Goal: Information Seeking & Learning: Learn about a topic

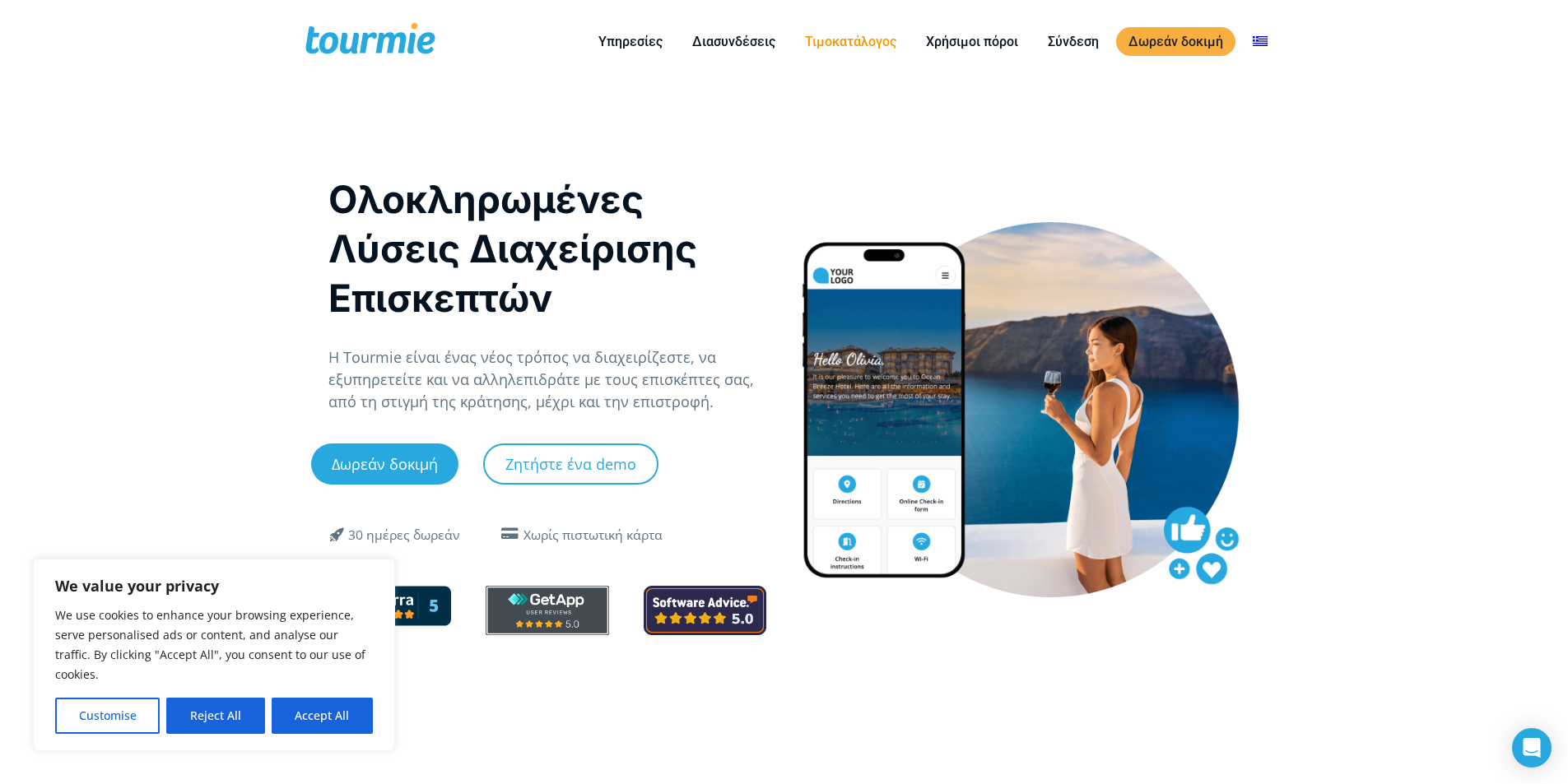
click at [882, 40] on link "Τιμοκατάλογος" at bounding box center [850, 41] width 116 height 20
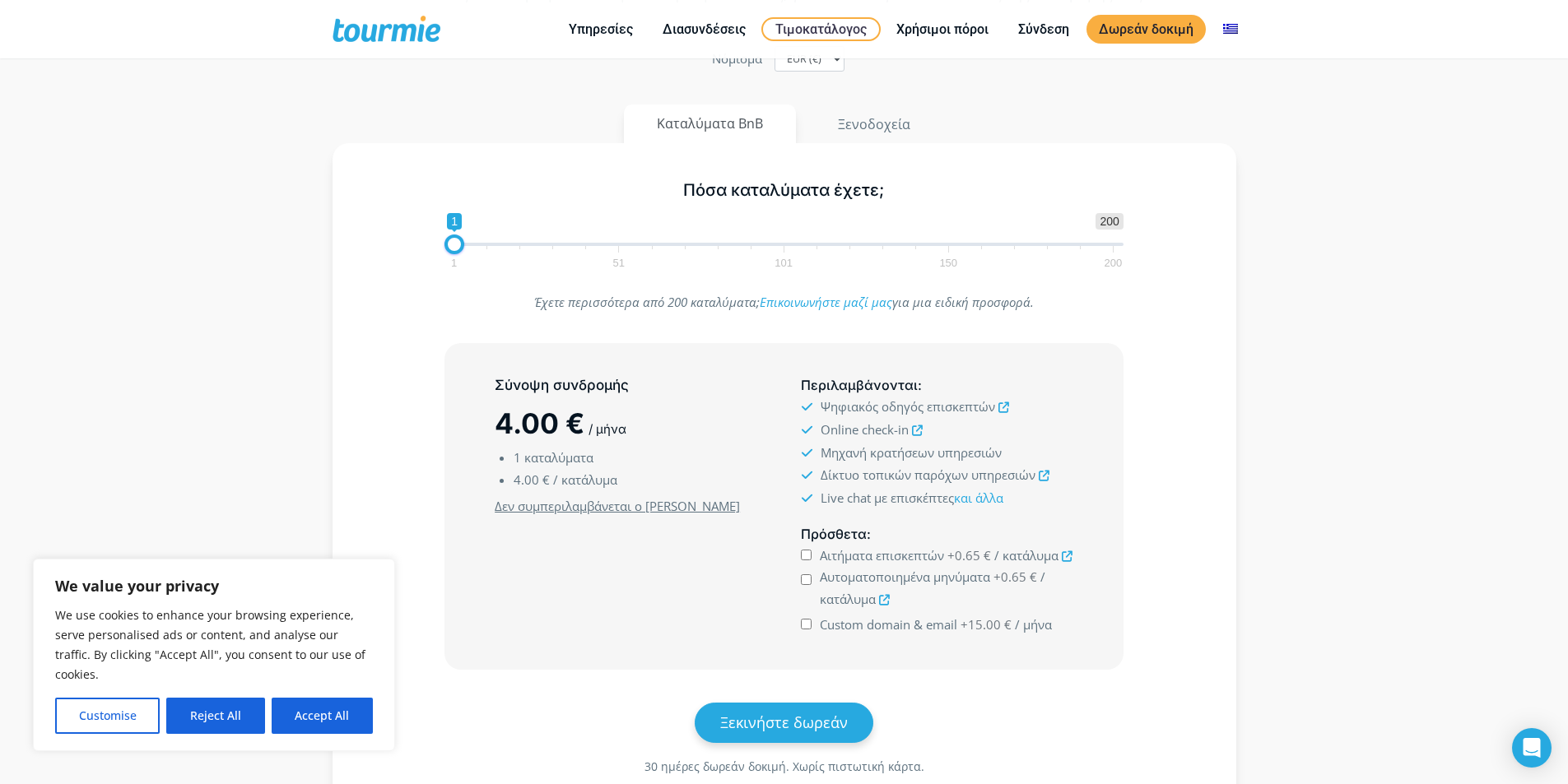
scroll to position [165, 0]
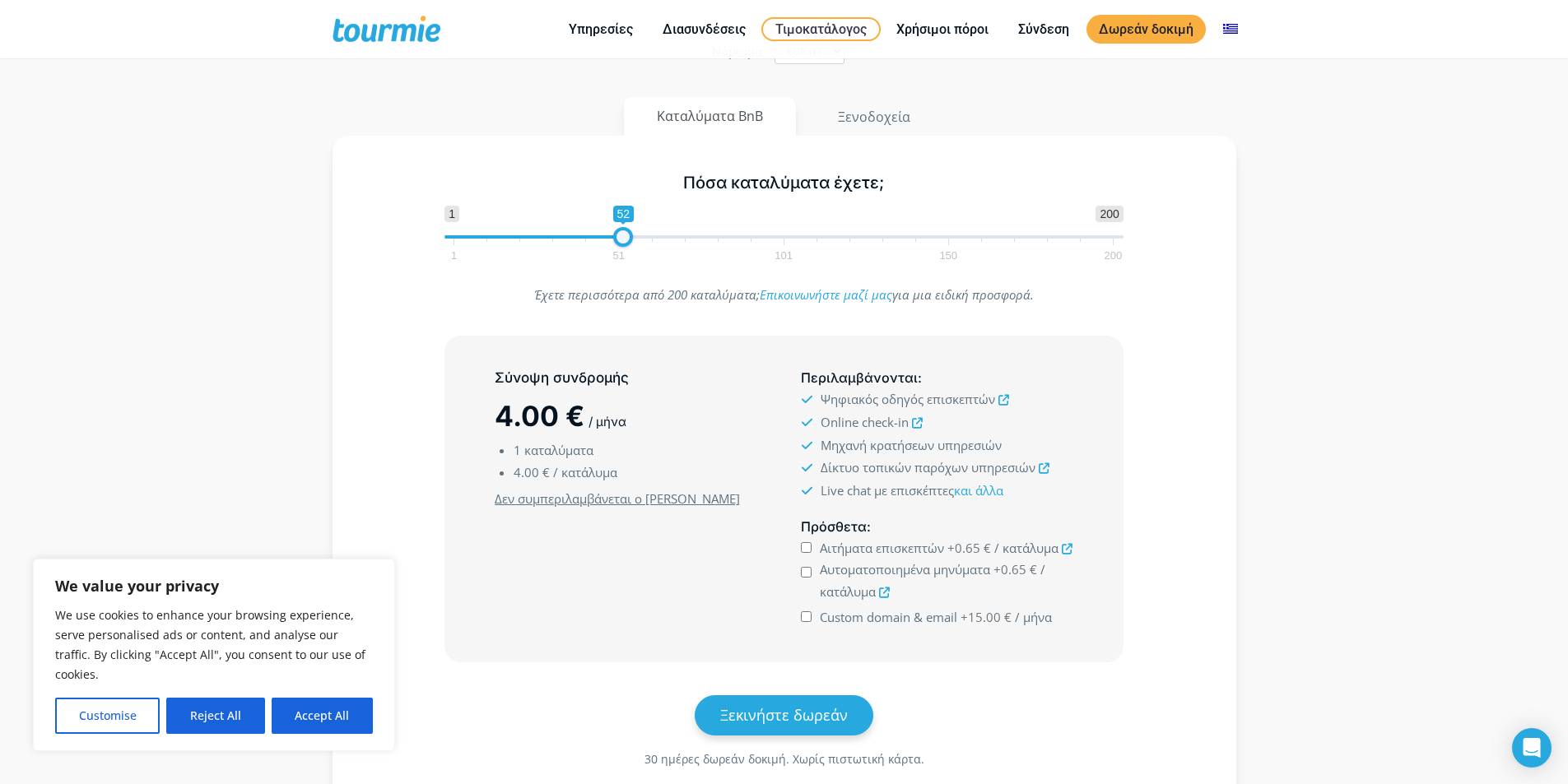
drag, startPoint x: 453, startPoint y: 244, endPoint x: 623, endPoint y: 239, distance: 170.1
click at [623, 239] on span at bounding box center [623, 237] width 20 height 20
type input "2"
drag, startPoint x: 623, startPoint y: 239, endPoint x: 456, endPoint y: 238, distance: 167.0
click at [456, 238] on span at bounding box center [458, 237] width 20 height 20
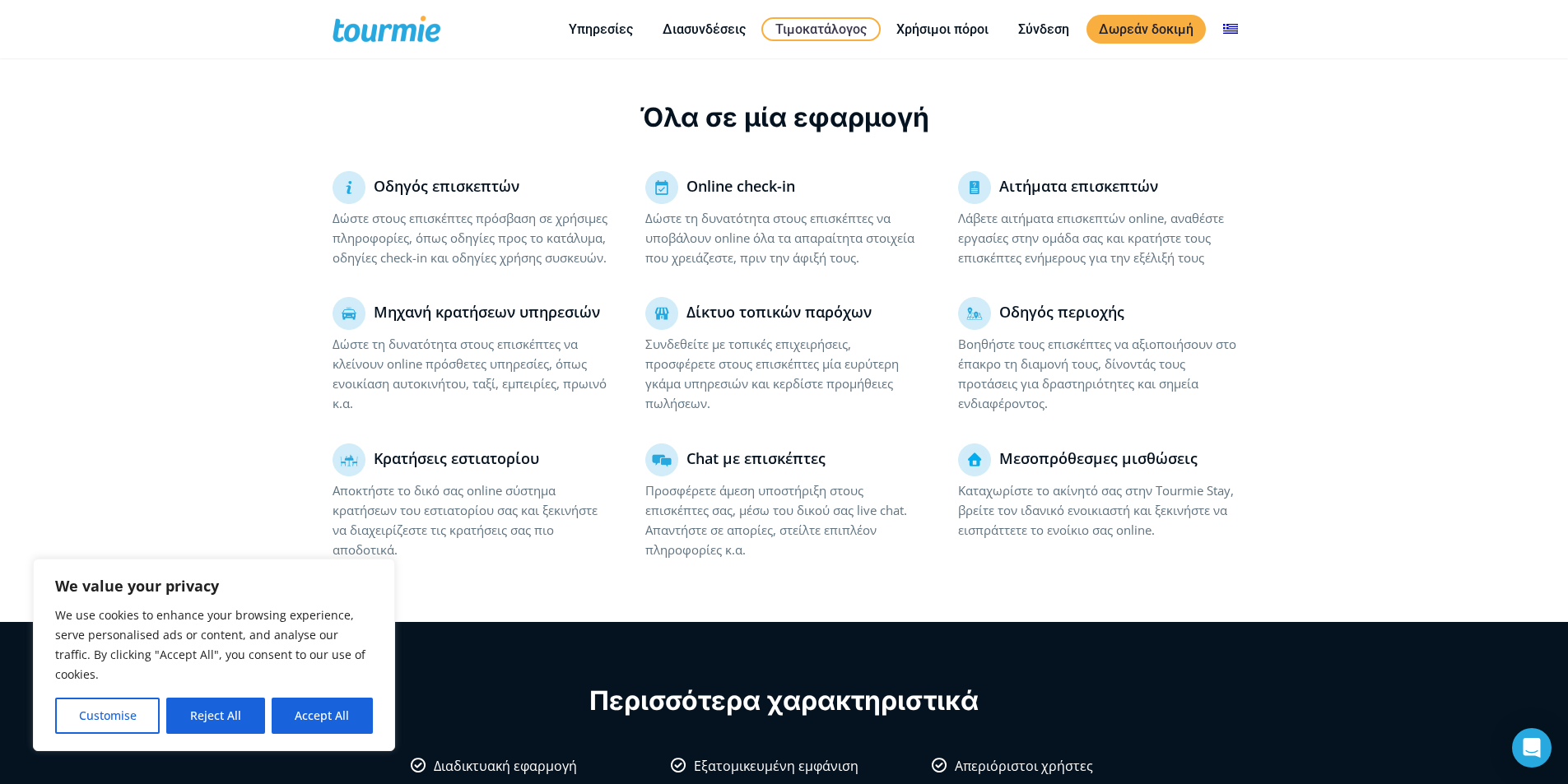
scroll to position [993, 0]
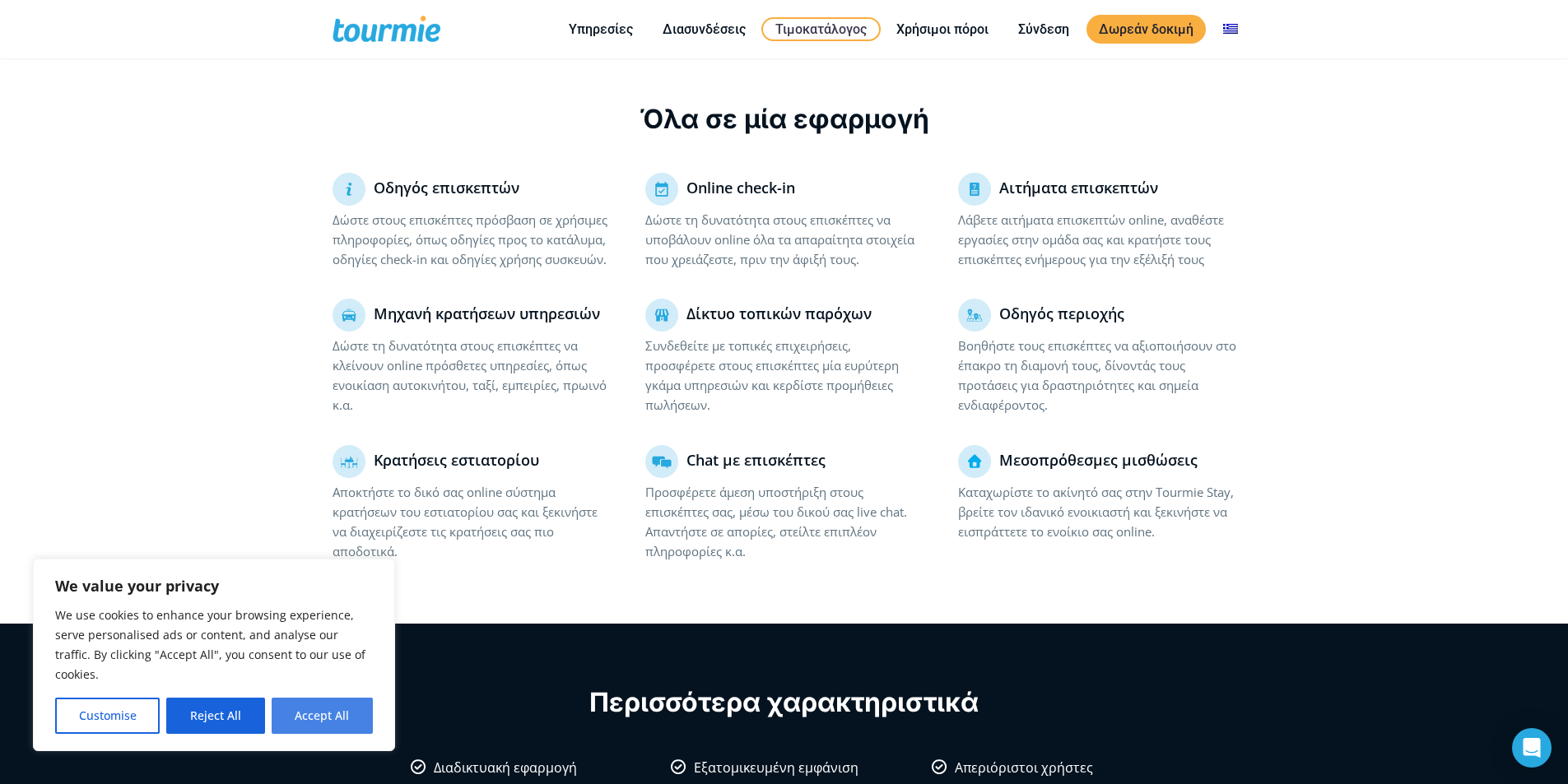
click at [316, 716] on button "Accept All" at bounding box center [322, 716] width 101 height 36
checkbox input "true"
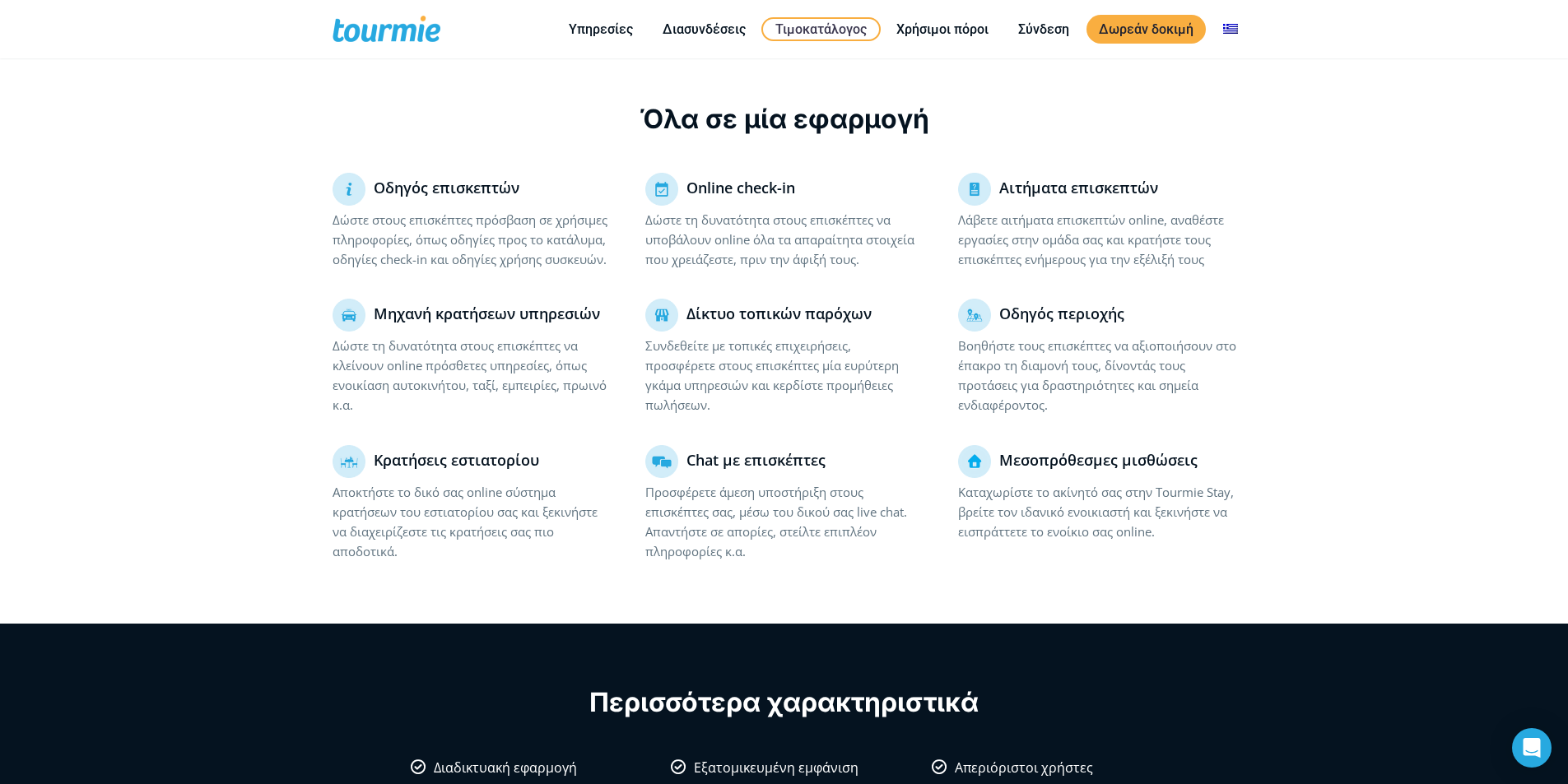
scroll to position [0, 0]
click at [720, 20] on link "Διασυνδέσεις" at bounding box center [705, 28] width 108 height 20
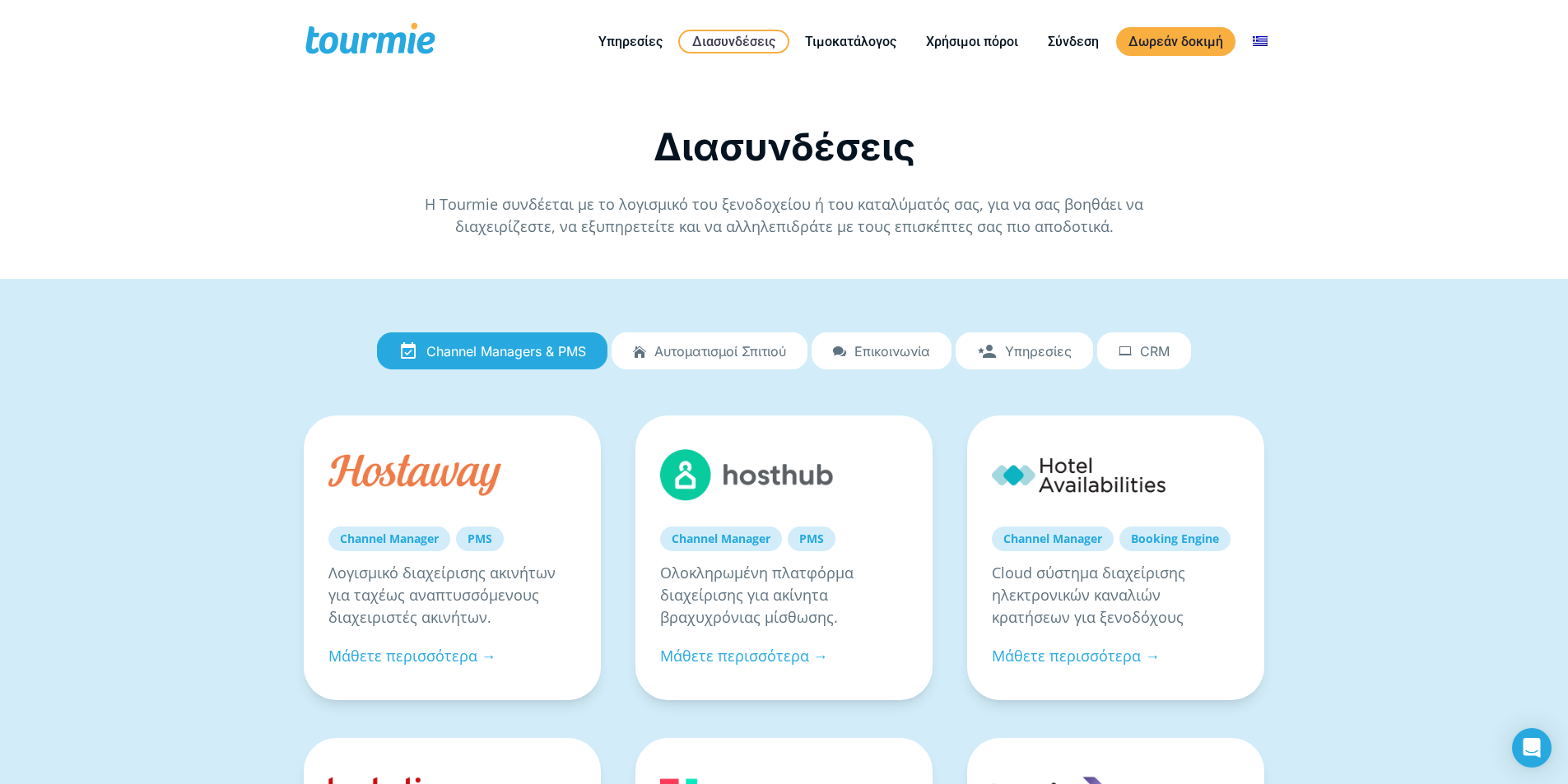
click at [690, 342] on link "Αυτοματισμοί Σπιτιού" at bounding box center [709, 351] width 196 height 38
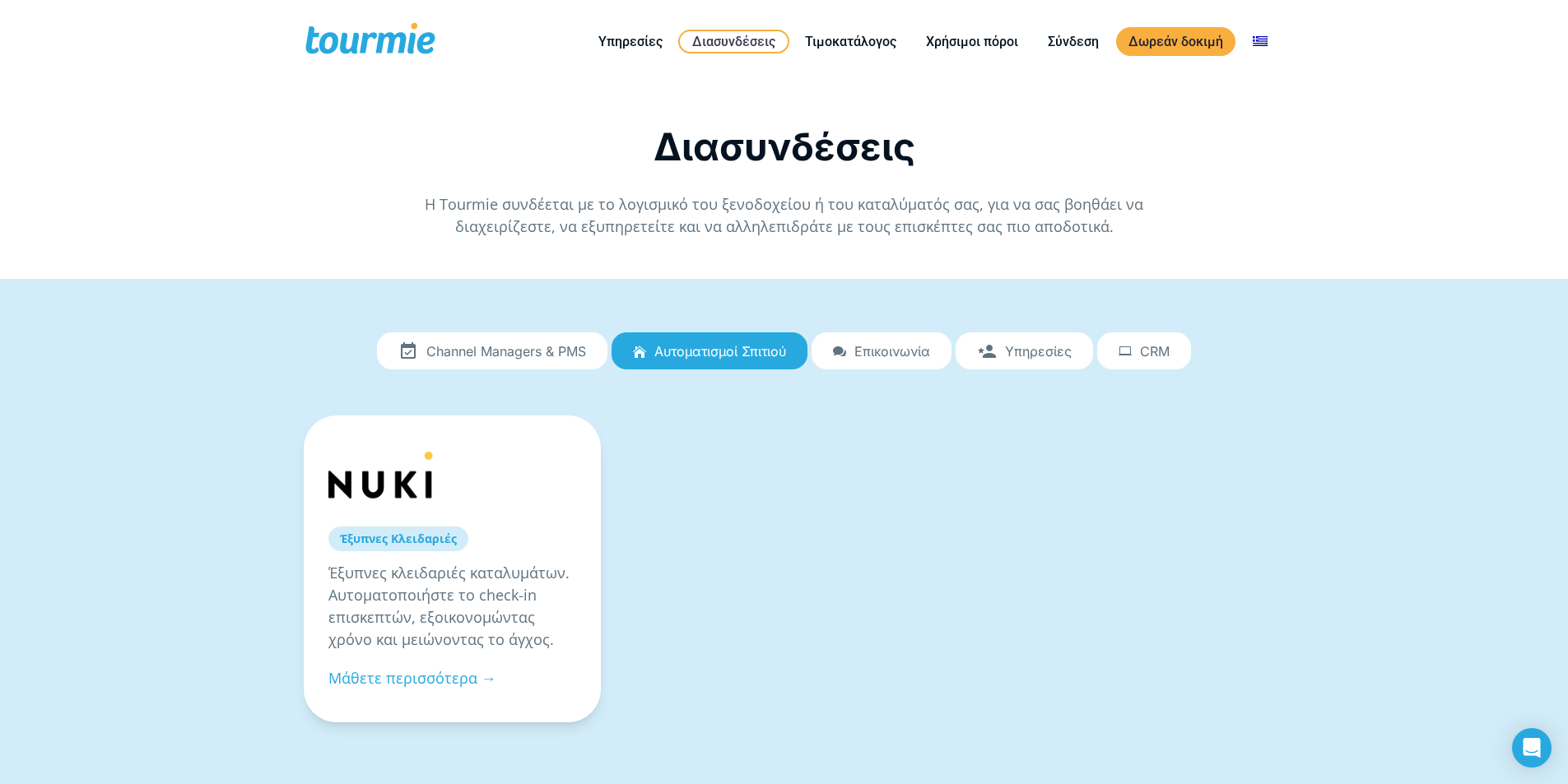
click at [828, 349] on link "Επικοινωνία" at bounding box center [882, 351] width 140 height 38
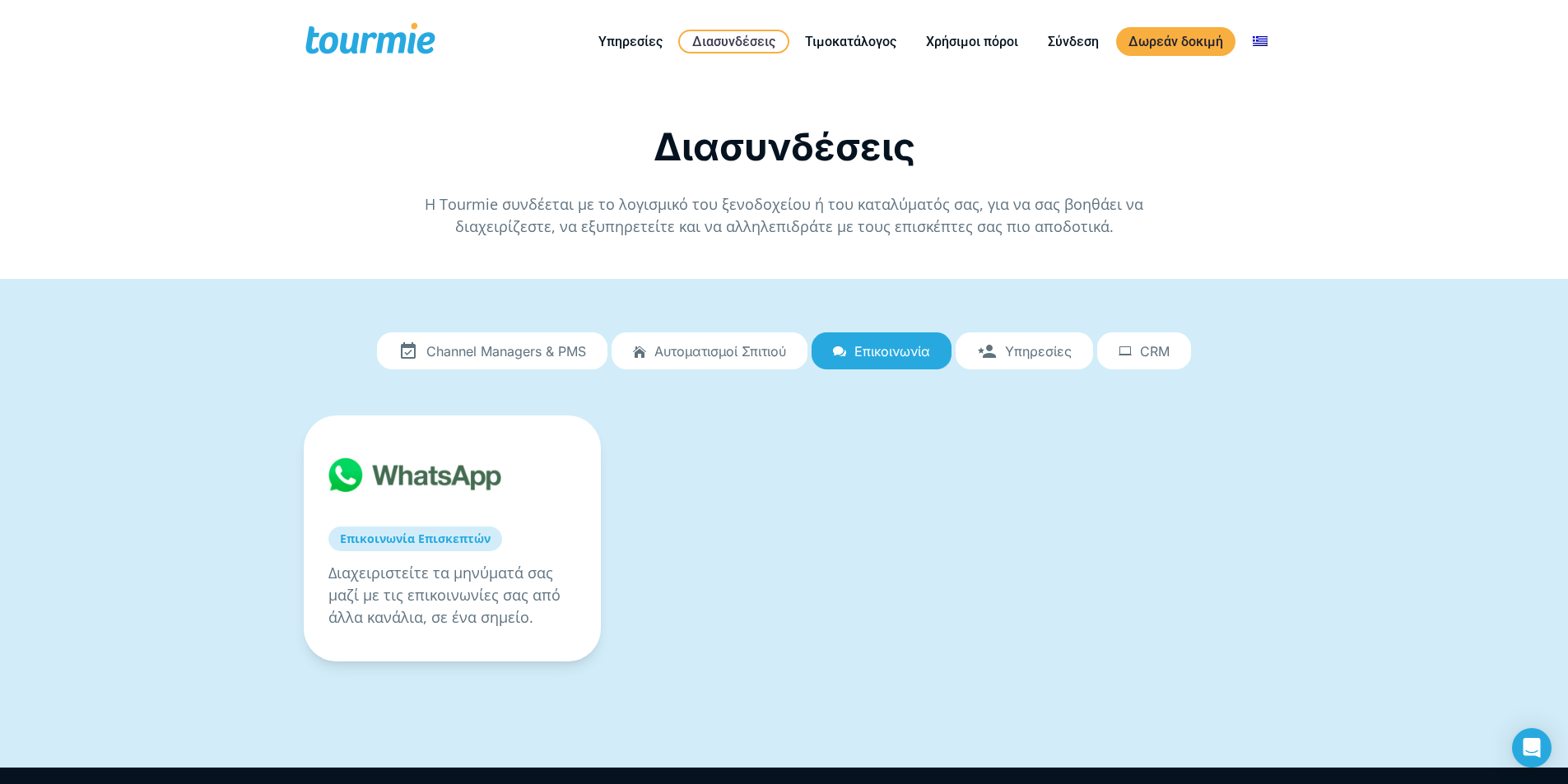
click at [1004, 357] on link "Υπηρεσίες" at bounding box center [1024, 351] width 138 height 38
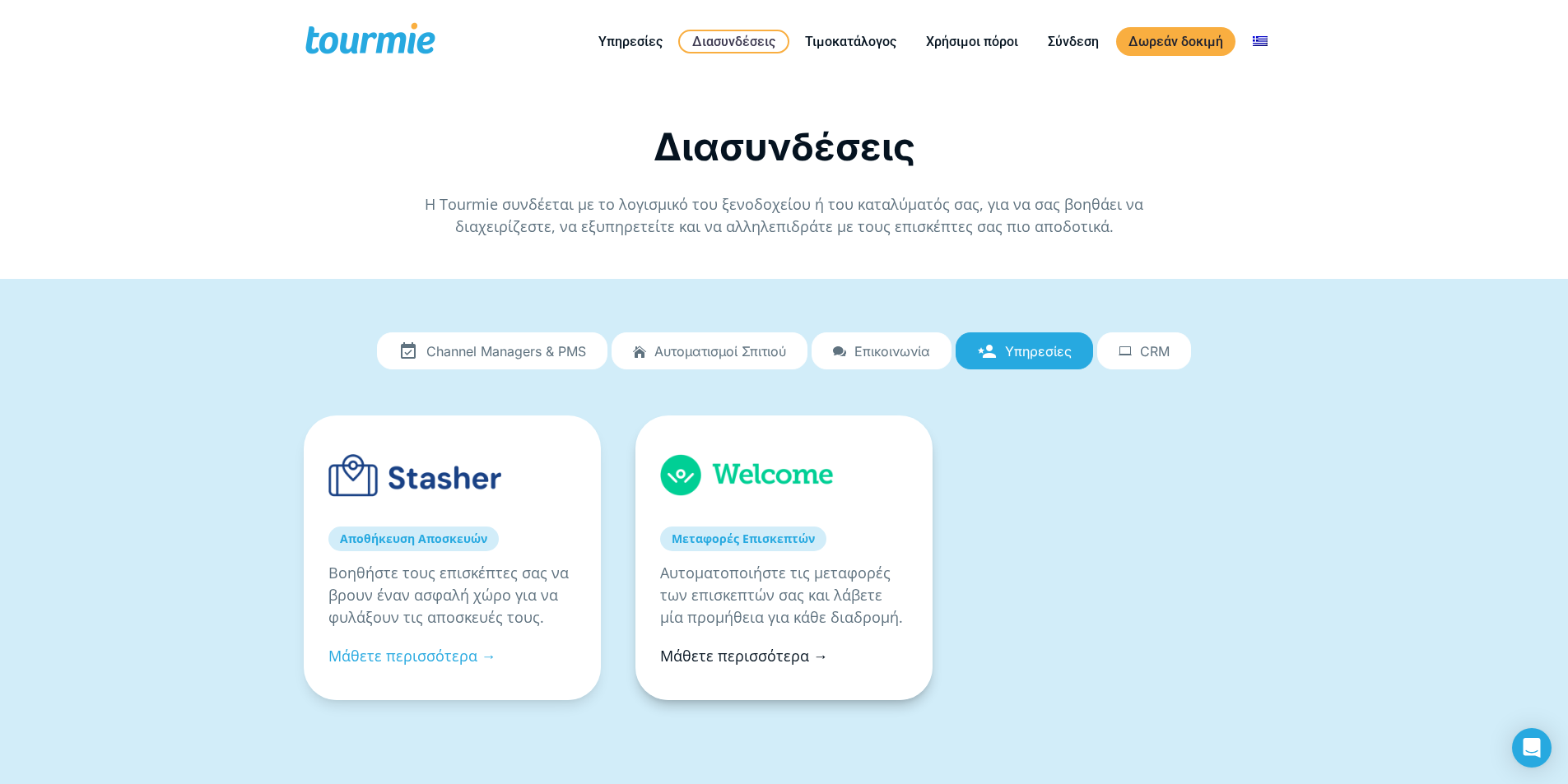
click at [790, 654] on link "Μάθετε περισσότερα →" at bounding box center [744, 655] width 168 height 20
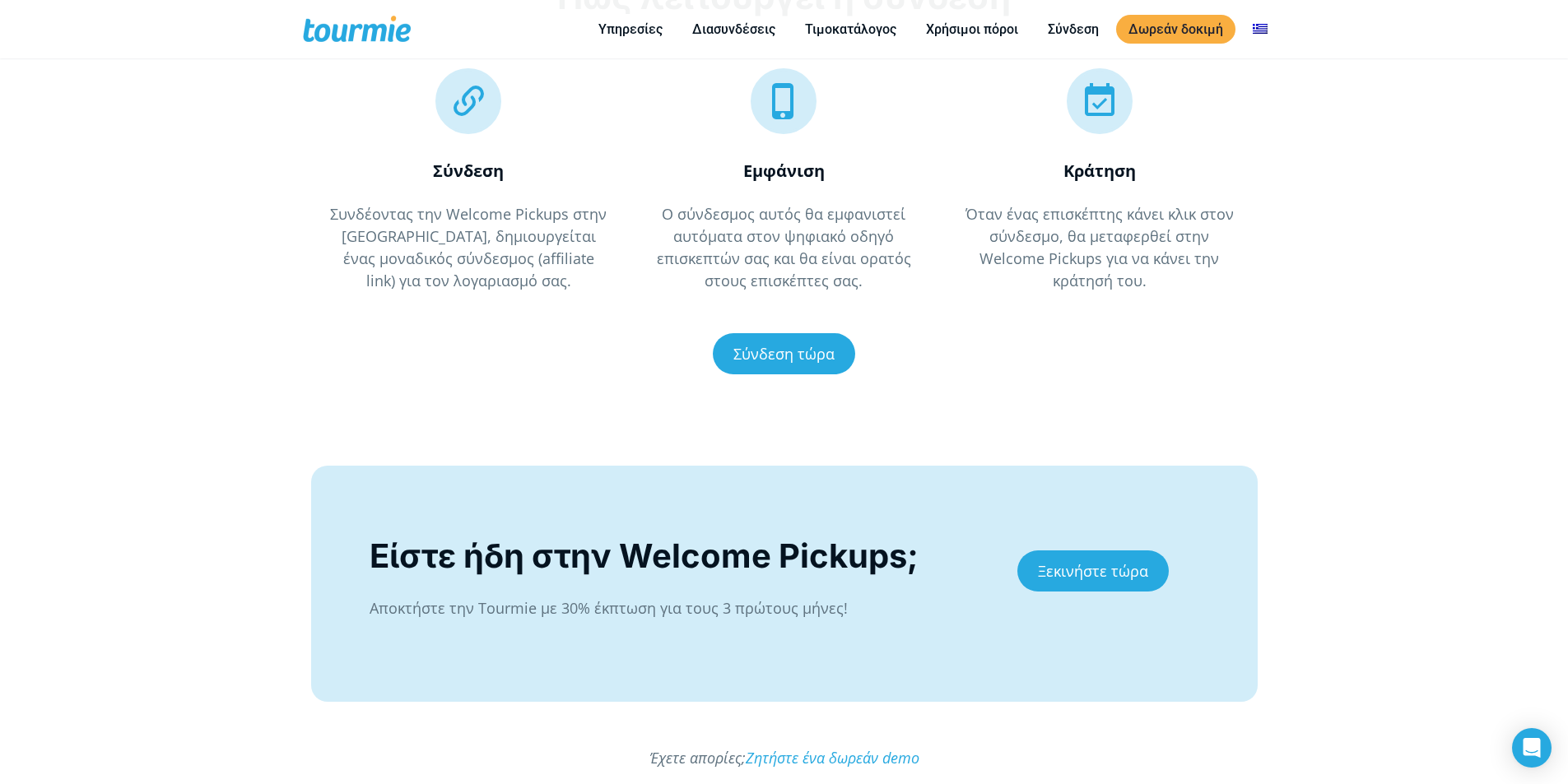
scroll to position [1341, 0]
